Goal: Task Accomplishment & Management: Use online tool/utility

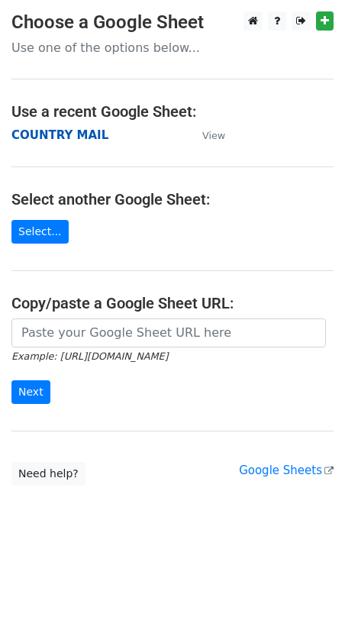
click at [73, 134] on strong "COUNTRY MAIL" at bounding box center [59, 135] width 97 height 14
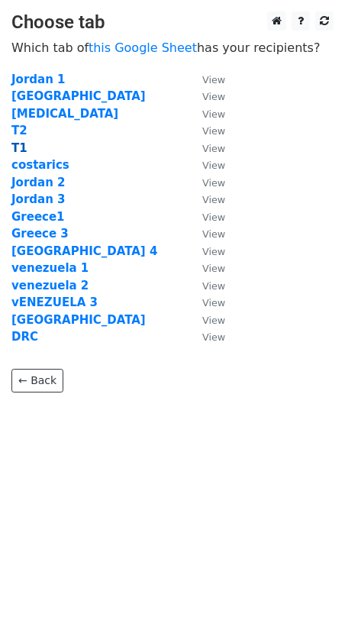
click at [21, 144] on strong "T1" at bounding box center [19, 148] width 16 height 14
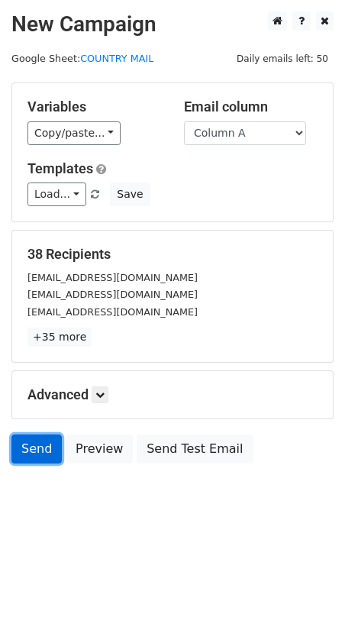
click at [42, 450] on link "Send" at bounding box center [36, 449] width 50 height 29
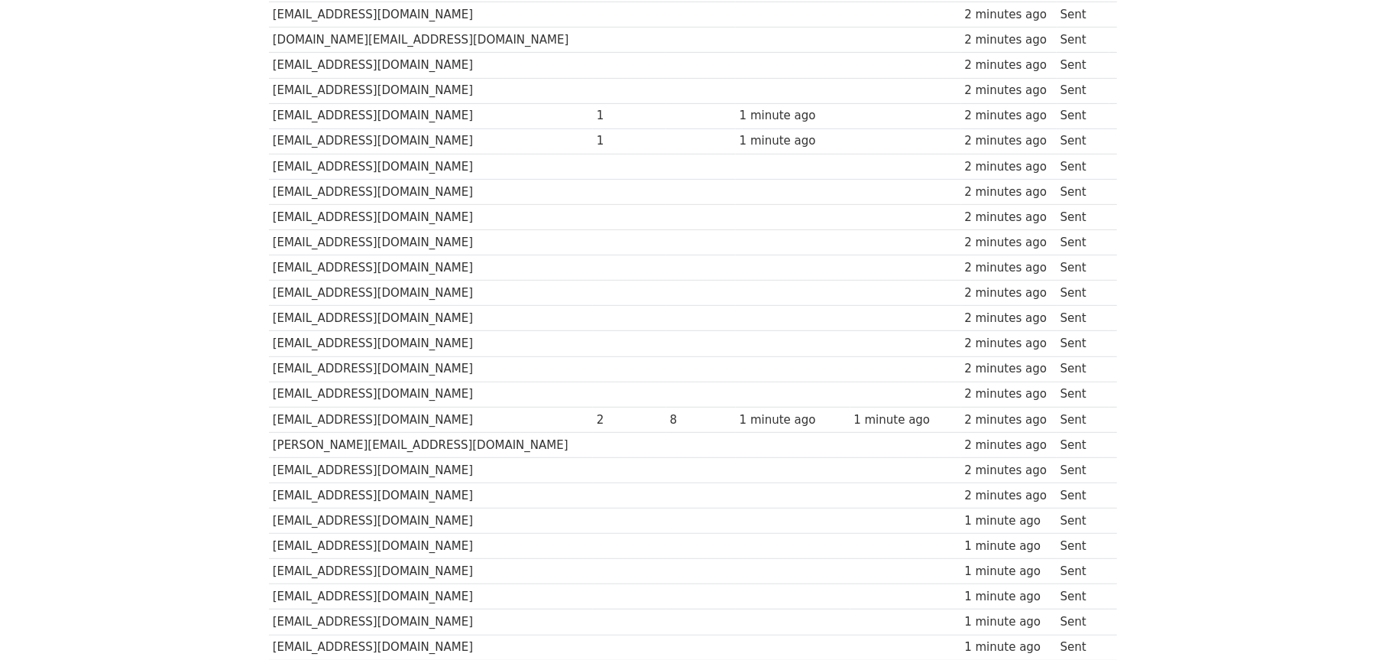
scroll to position [611, 0]
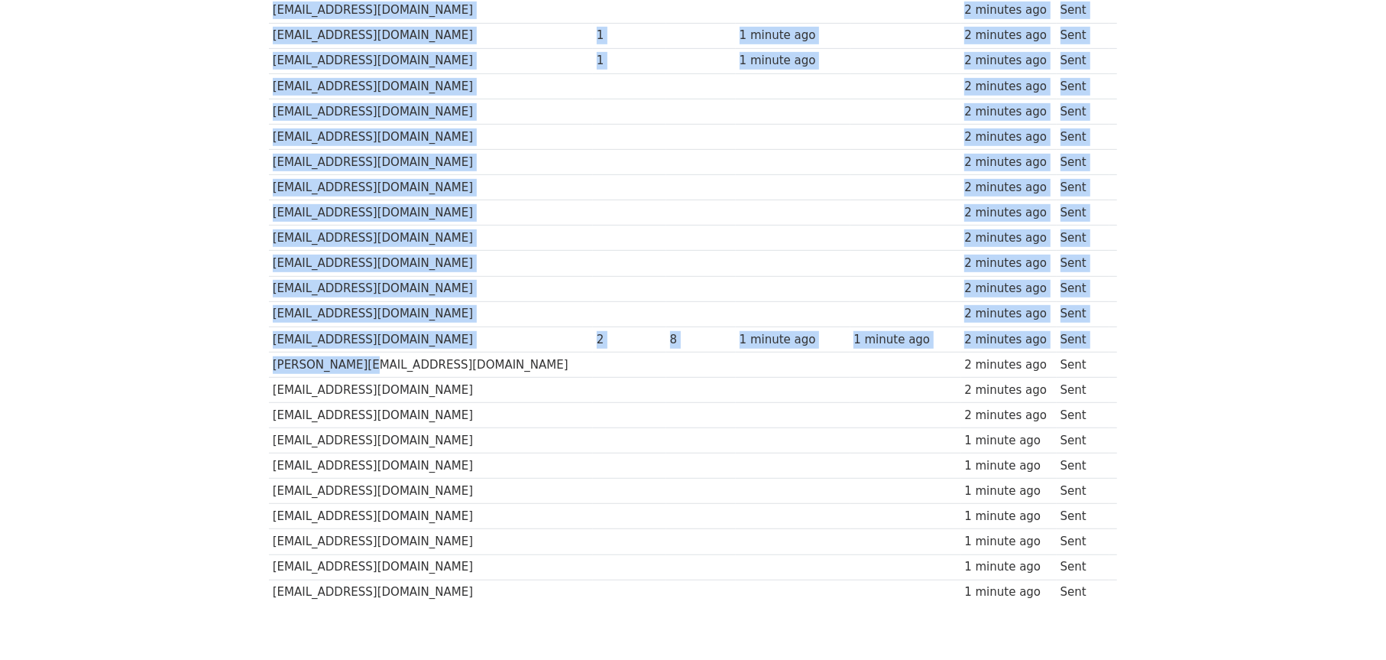
drag, startPoint x: 311, startPoint y: 606, endPoint x: 335, endPoint y: 305, distance: 302.1
click at [342, 328] on div "Recipient ↑ ↓ Opens ↑ ↓ Clicks ↑ ↓ Last opened ↑ ↓ Last clicked ↑ ↓ Sent ↑ ↓ St…" at bounding box center [693, 113] width 871 height 1006
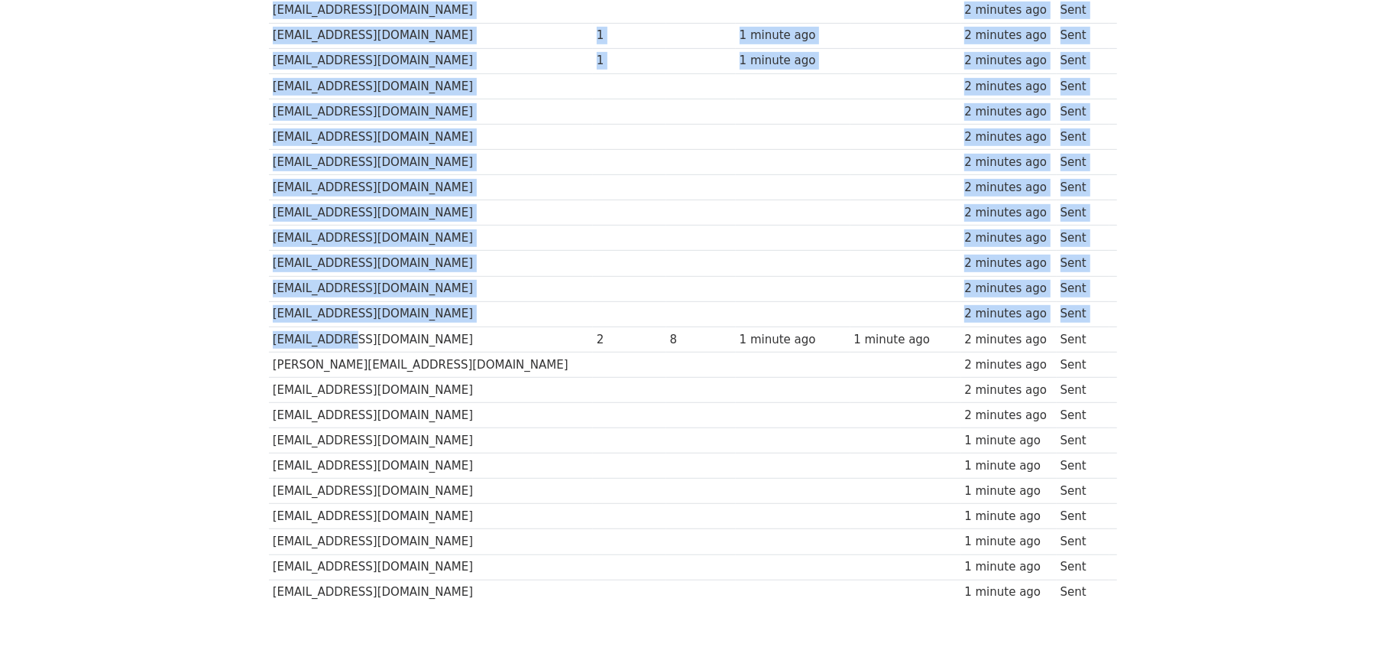
click at [219, 251] on body "MergeMail Campaigns Templates Reports Open Gmail Daily emails left: 12 Help bus…" at bounding box center [693, 33] width 1386 height 1289
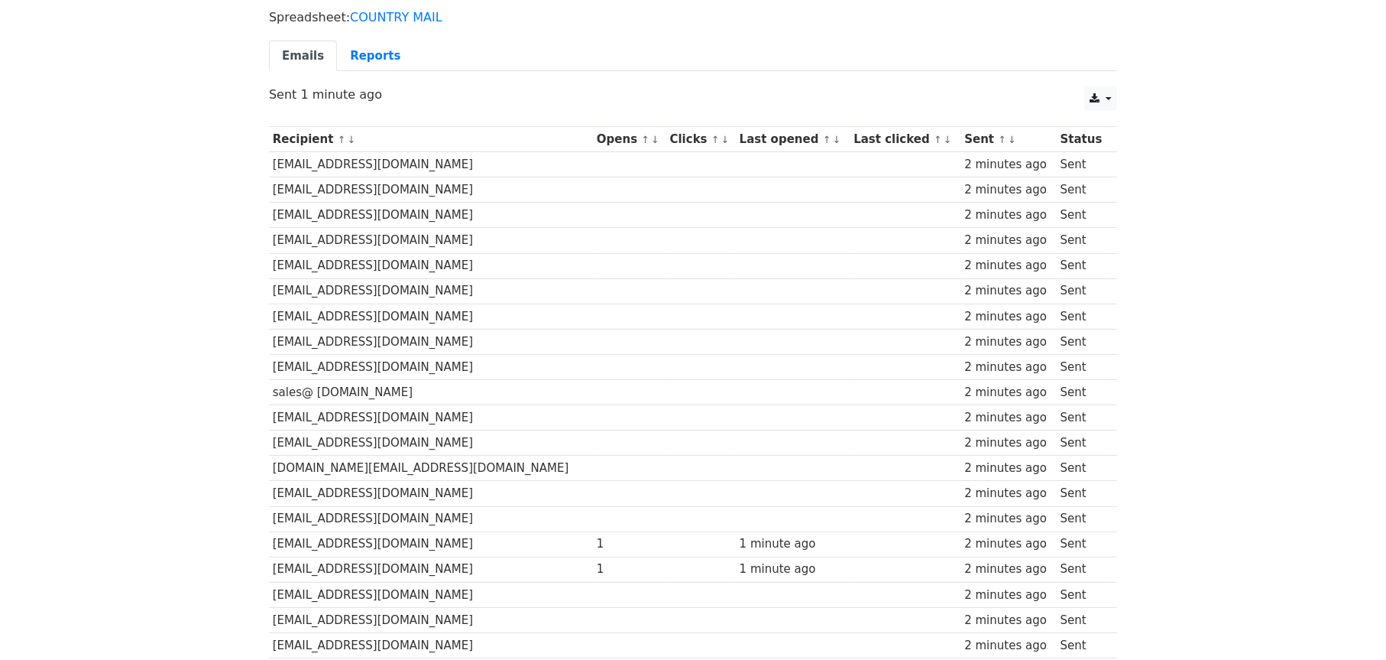
scroll to position [76, 0]
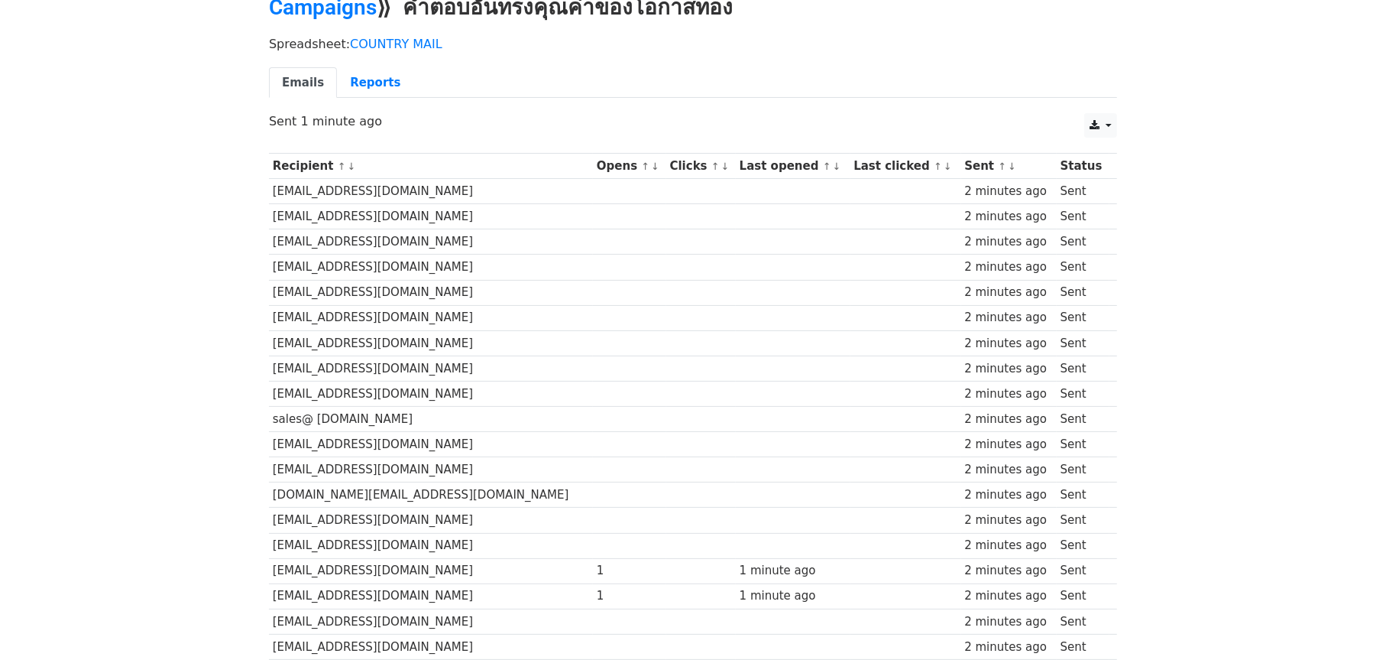
drag, startPoint x: 261, startPoint y: 193, endPoint x: 261, endPoint y: 458, distance: 265.2
click at [261, 458] on div "Recipient ↑ ↓ Opens ↑ ↓ Clicks ↑ ↓ Last opened ↑ ↓ Last clicked ↑ ↓ Sent ↑ ↓ St…" at bounding box center [693, 648] width 871 height 1006
click at [371, 83] on link "Reports" at bounding box center [375, 82] width 76 height 31
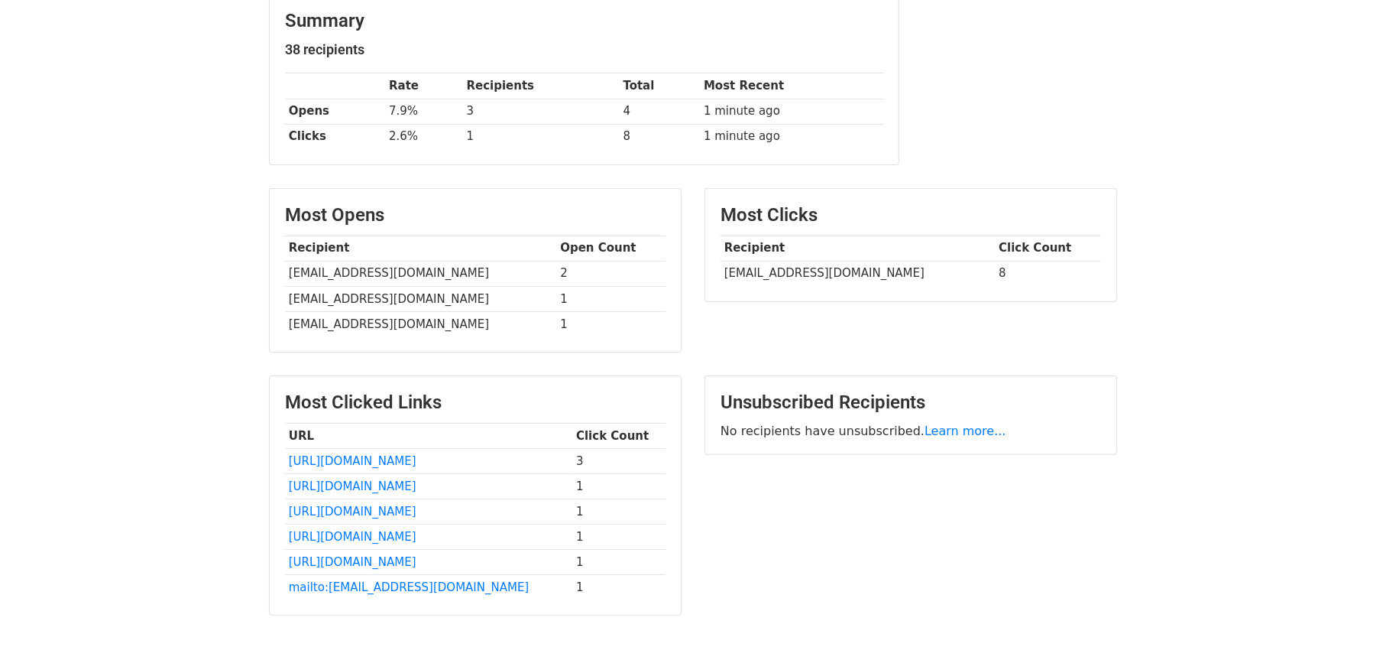
scroll to position [229, 0]
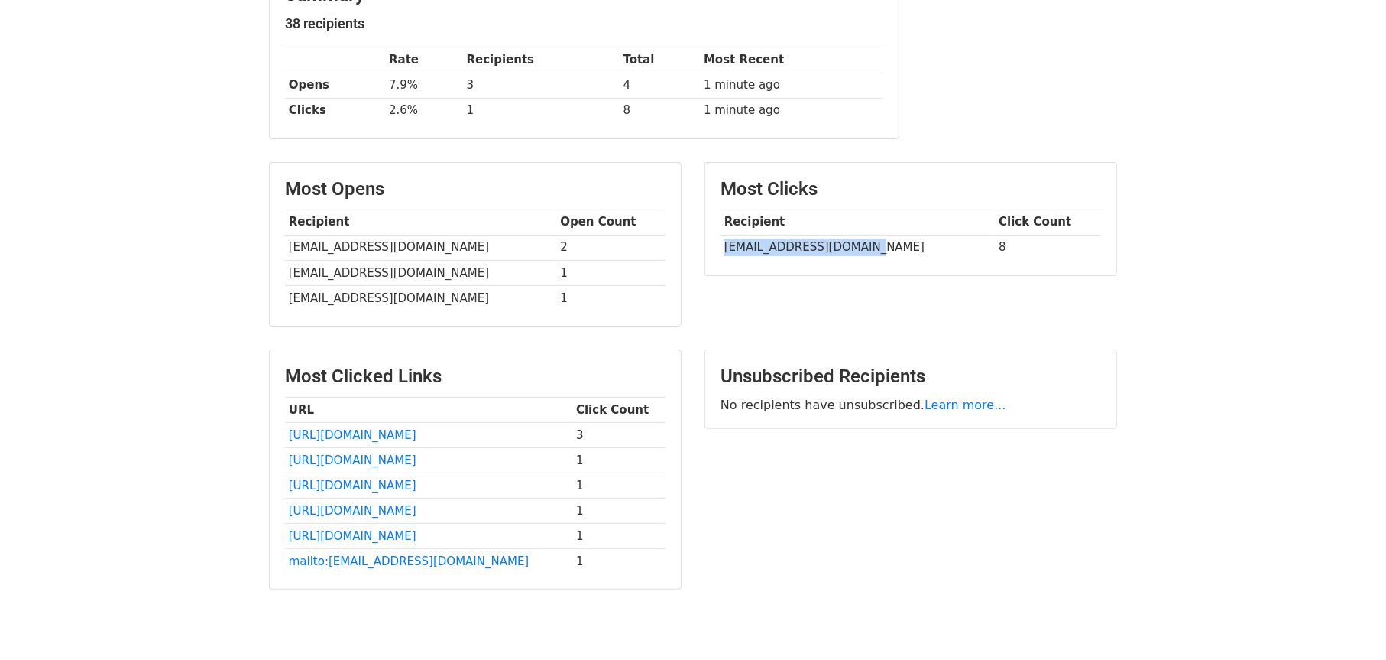
drag, startPoint x: 870, startPoint y: 242, endPoint x: 724, endPoint y: 245, distance: 146.0
click at [724, 245] on td "[EMAIL_ADDRESS][DOMAIN_NAME]" at bounding box center [858, 247] width 274 height 25
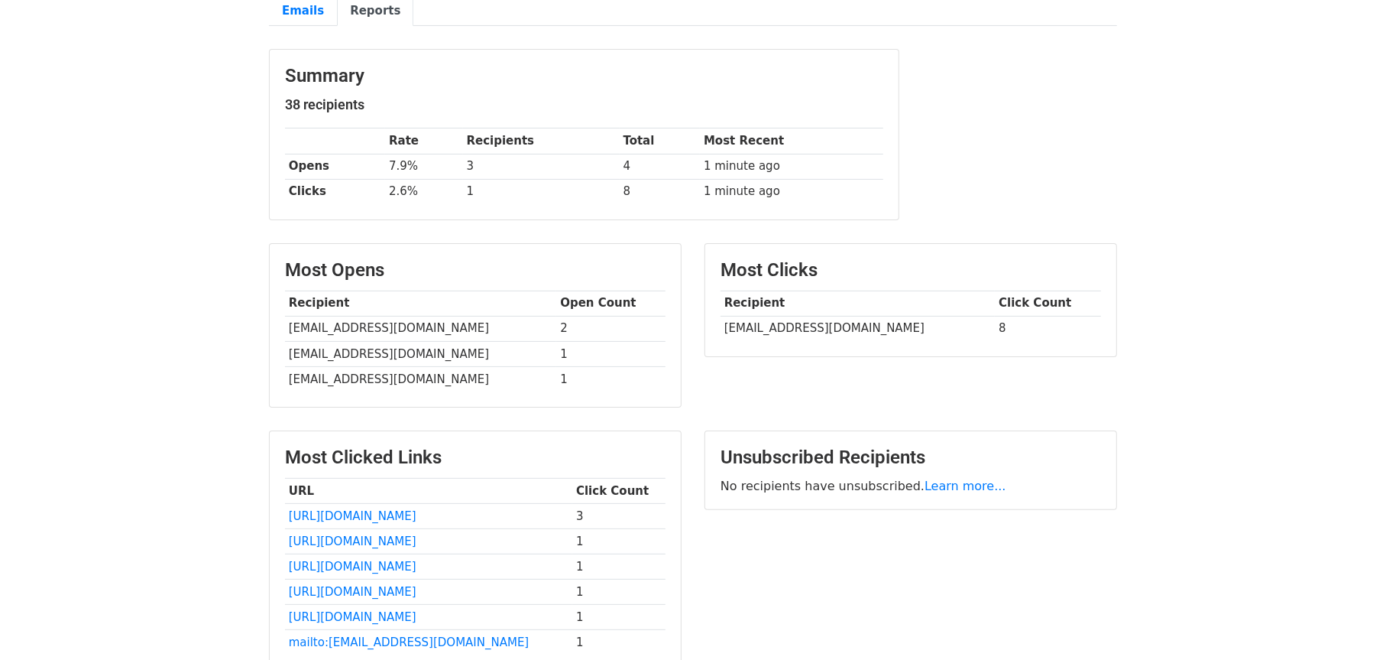
scroll to position [297, 0]
